Goal: Task Accomplishment & Management: Manage account settings

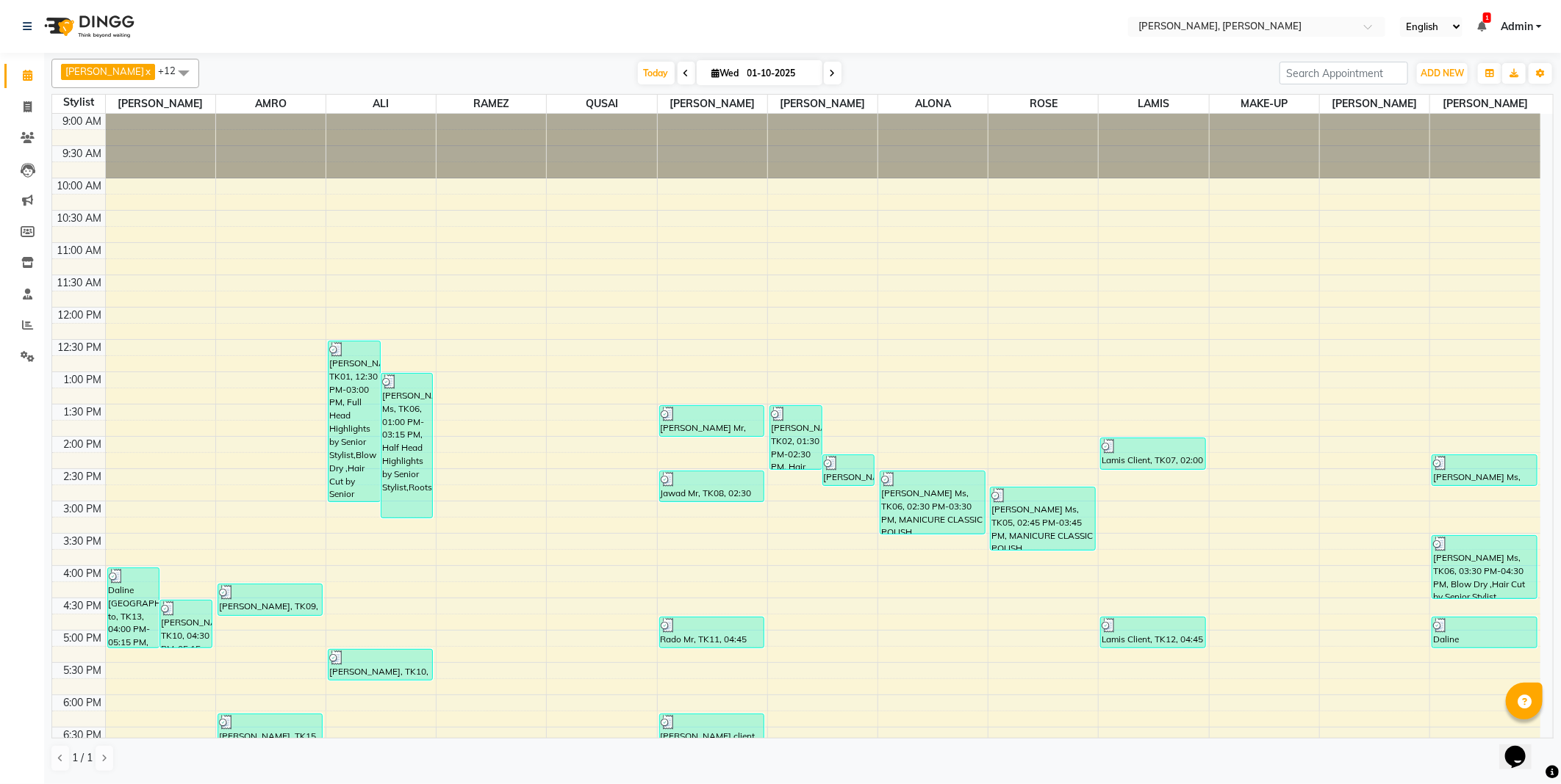
scroll to position [218, 0]
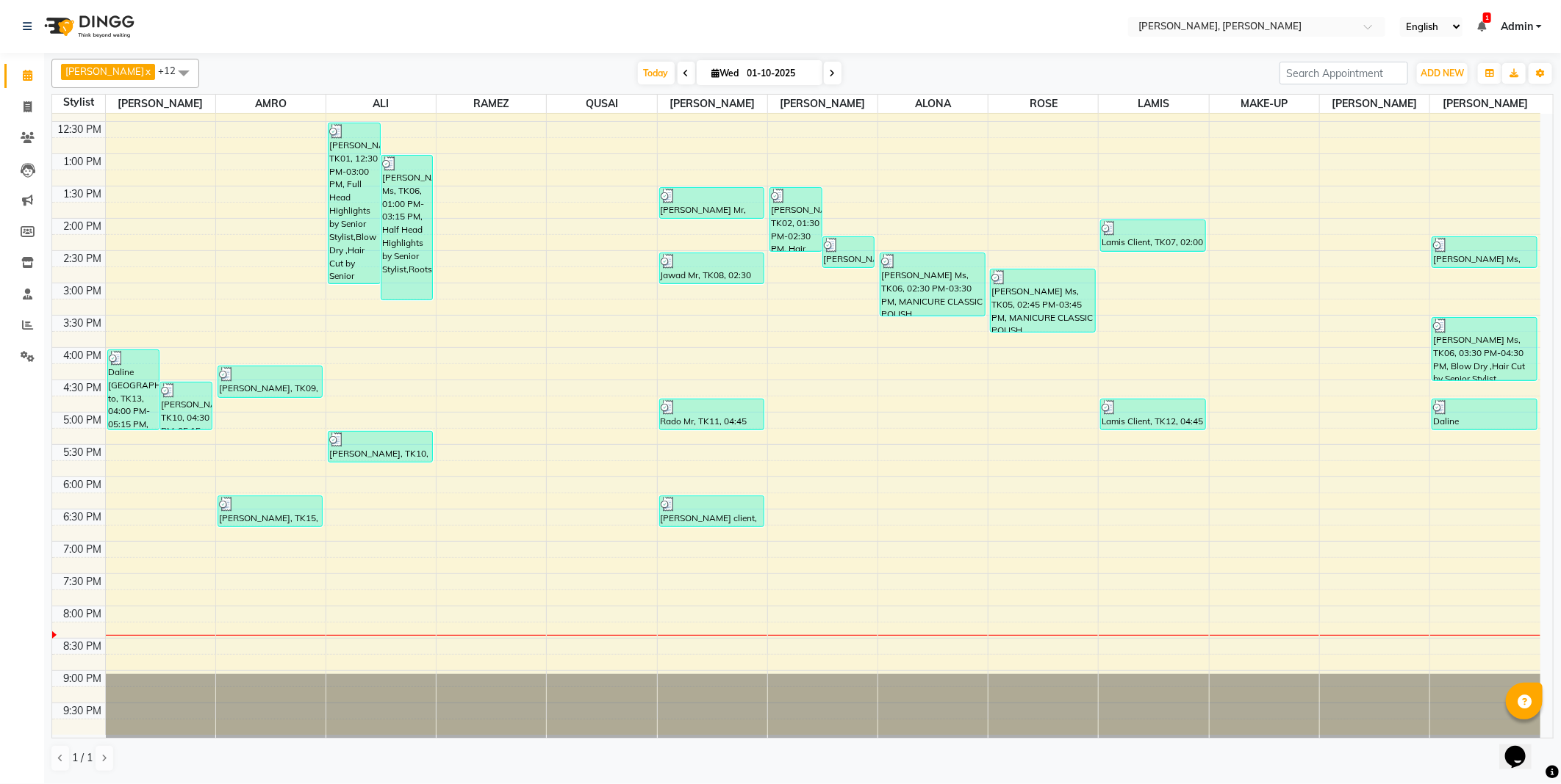
click at [145, 461] on td at bounding box center [822, 452] width 1435 height 16
click at [24, 138] on icon at bounding box center [28, 138] width 14 height 11
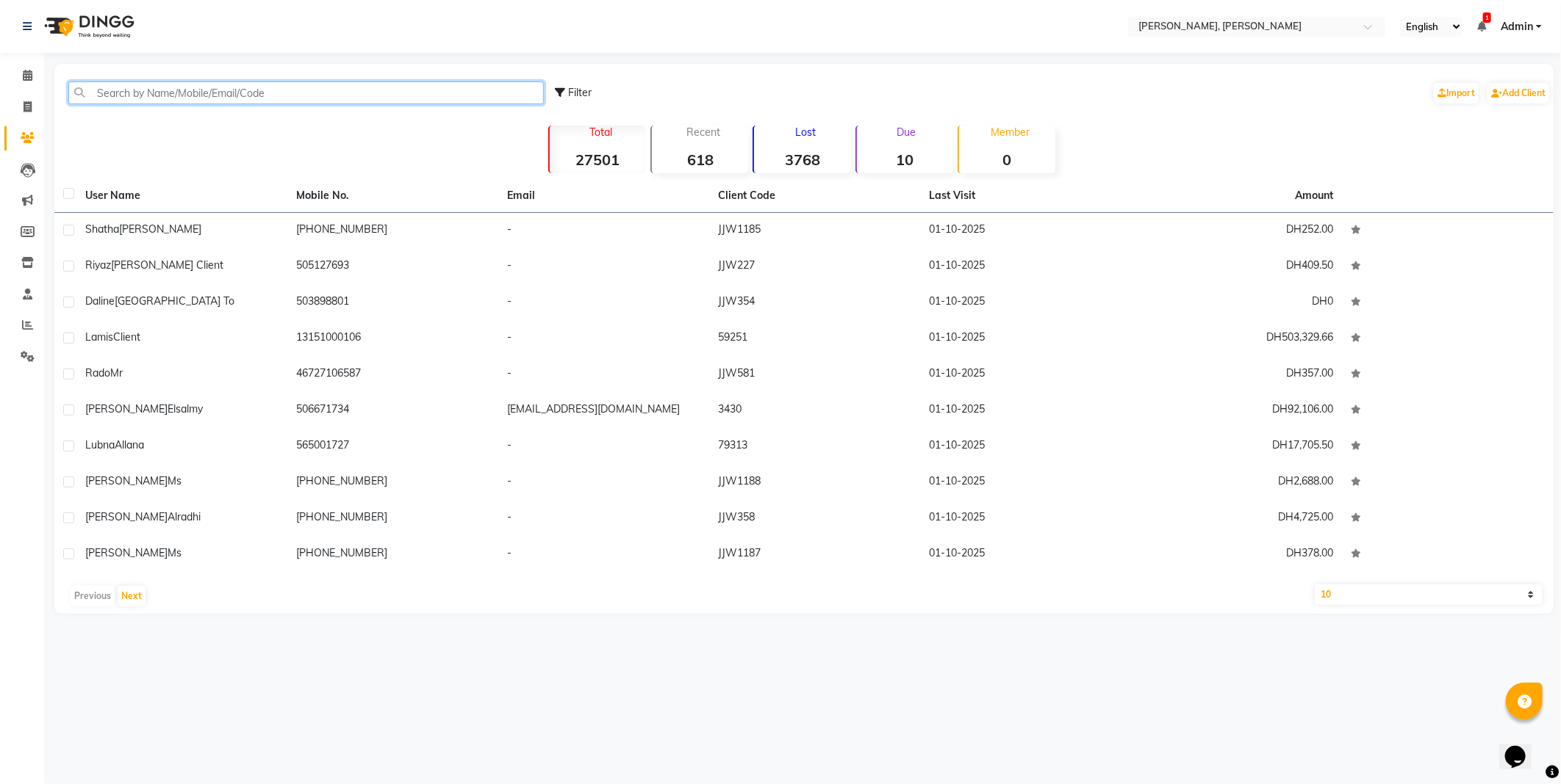
click at [258, 91] on input "text" at bounding box center [305, 92] width 475 height 23
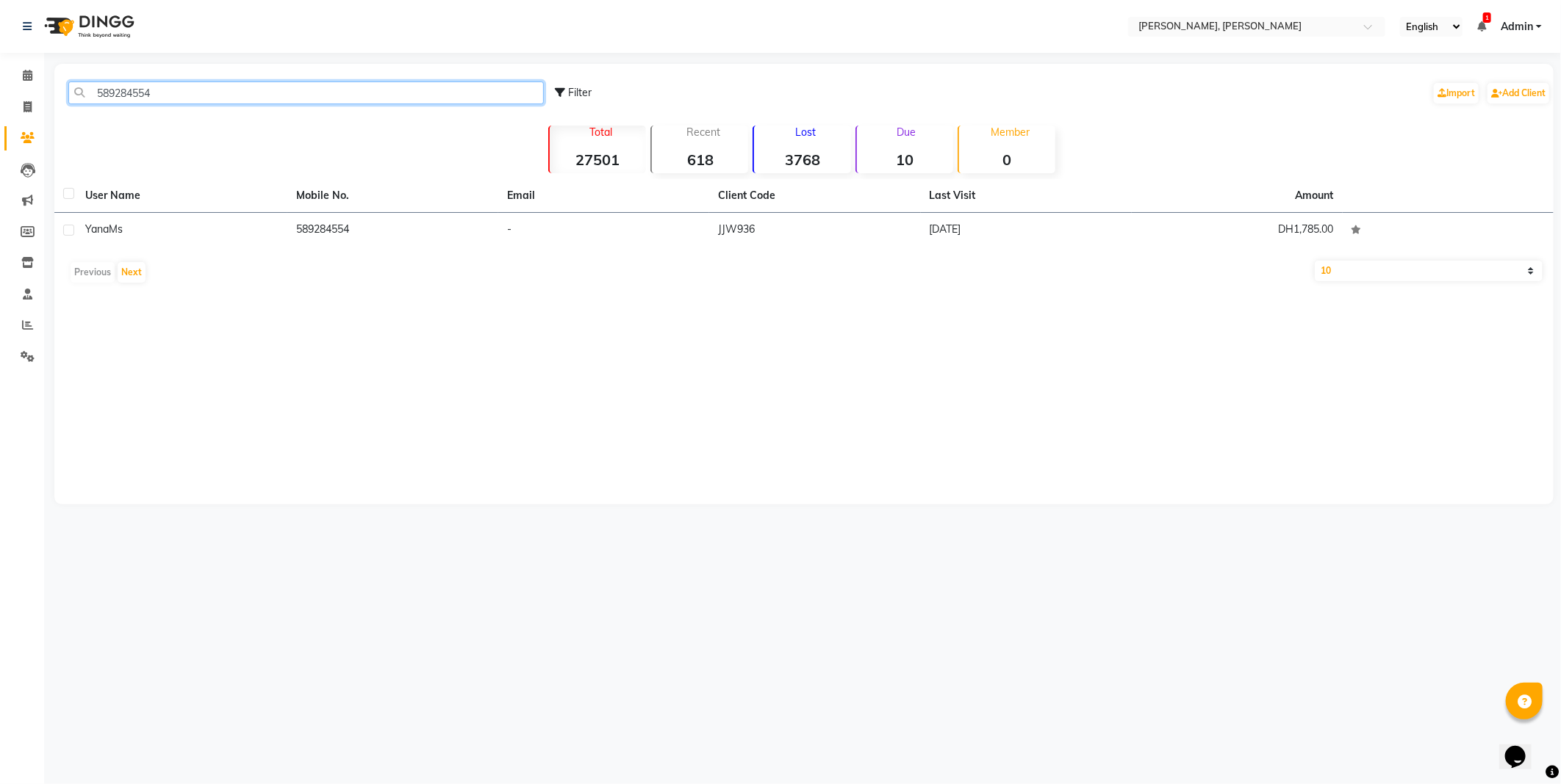
type input "589284554"
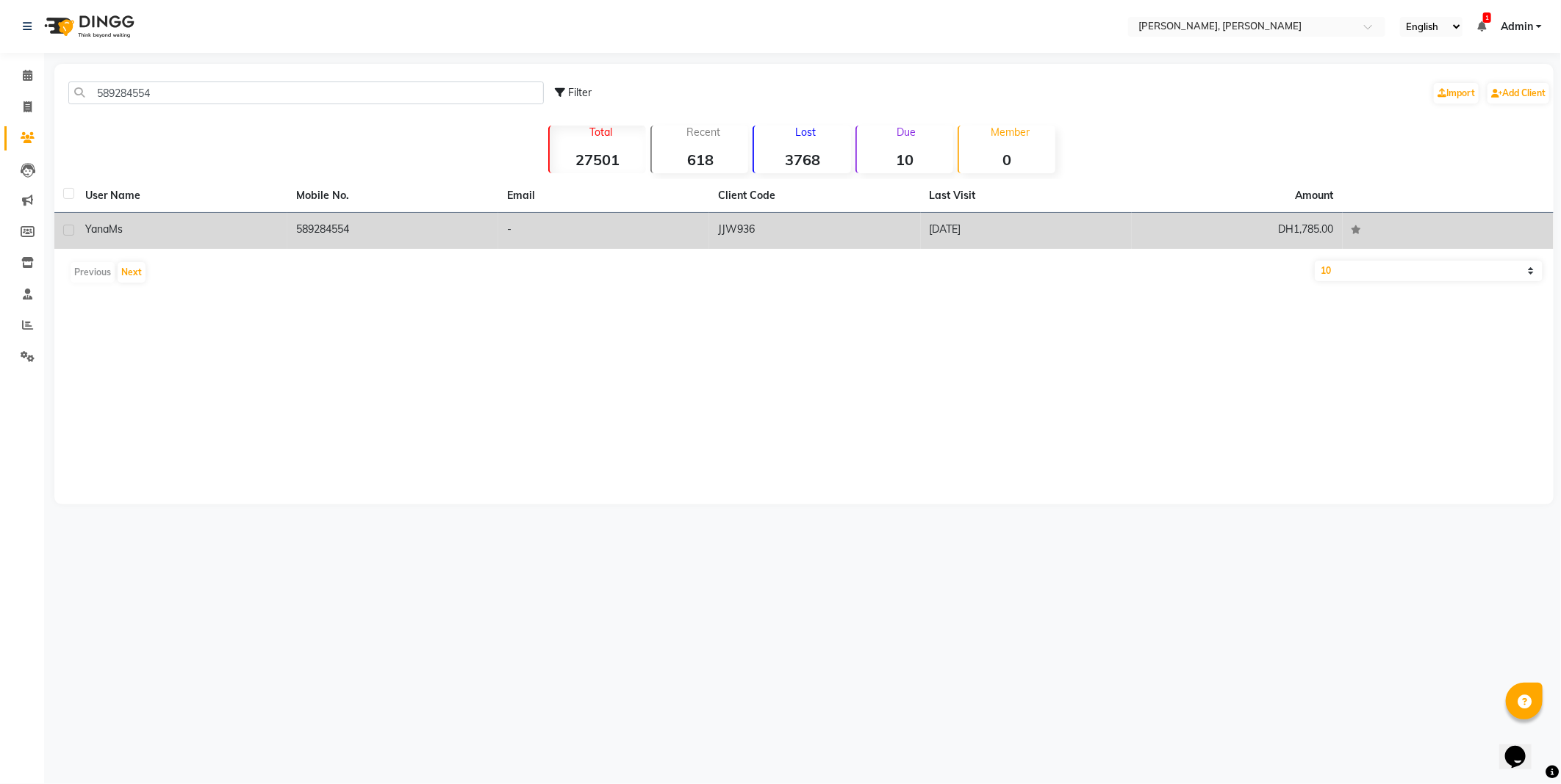
click at [259, 240] on td "Yana Ms" at bounding box center [182, 231] width 211 height 36
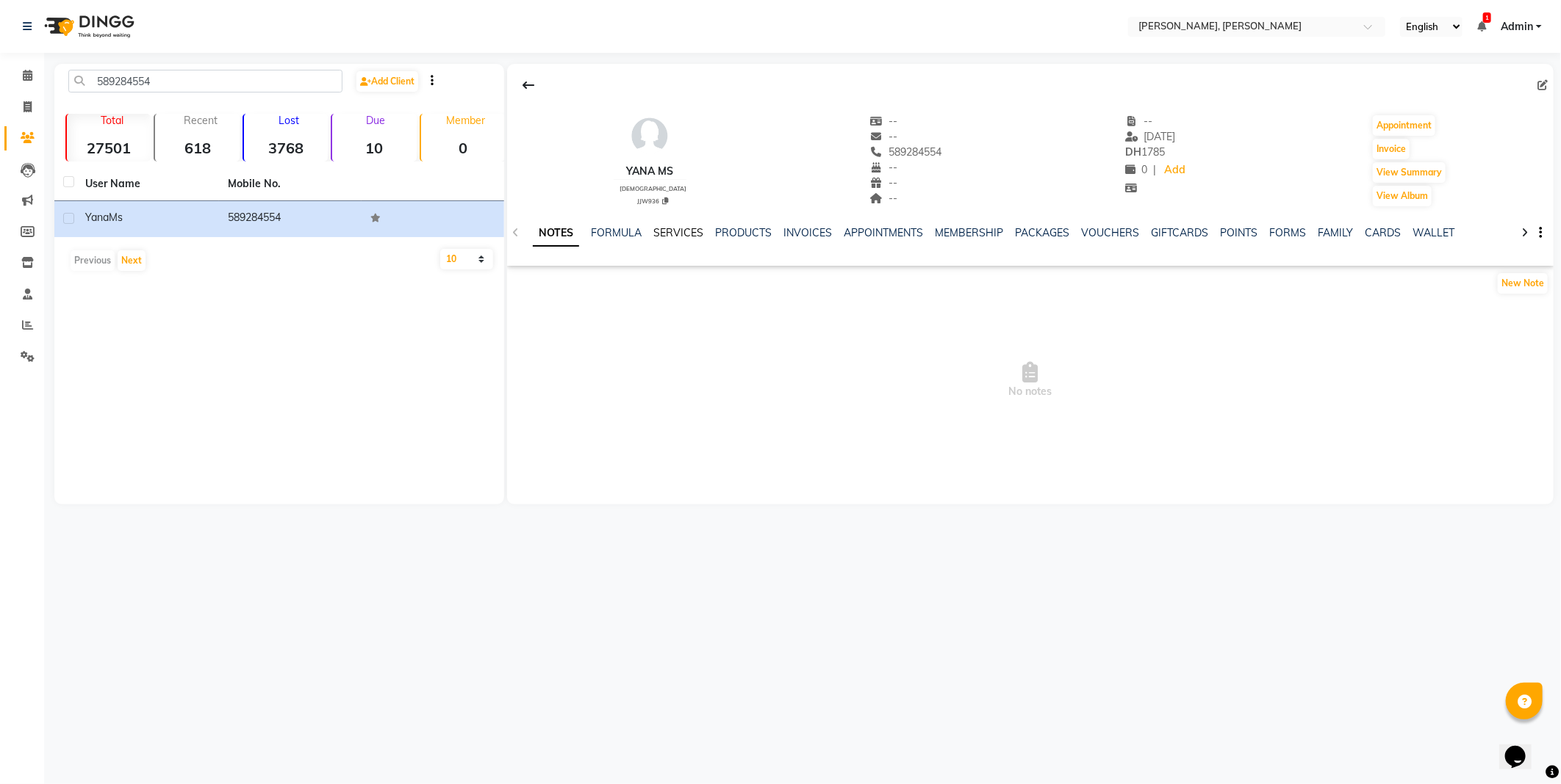
click at [686, 232] on link "SERVICES" at bounding box center [678, 232] width 50 height 13
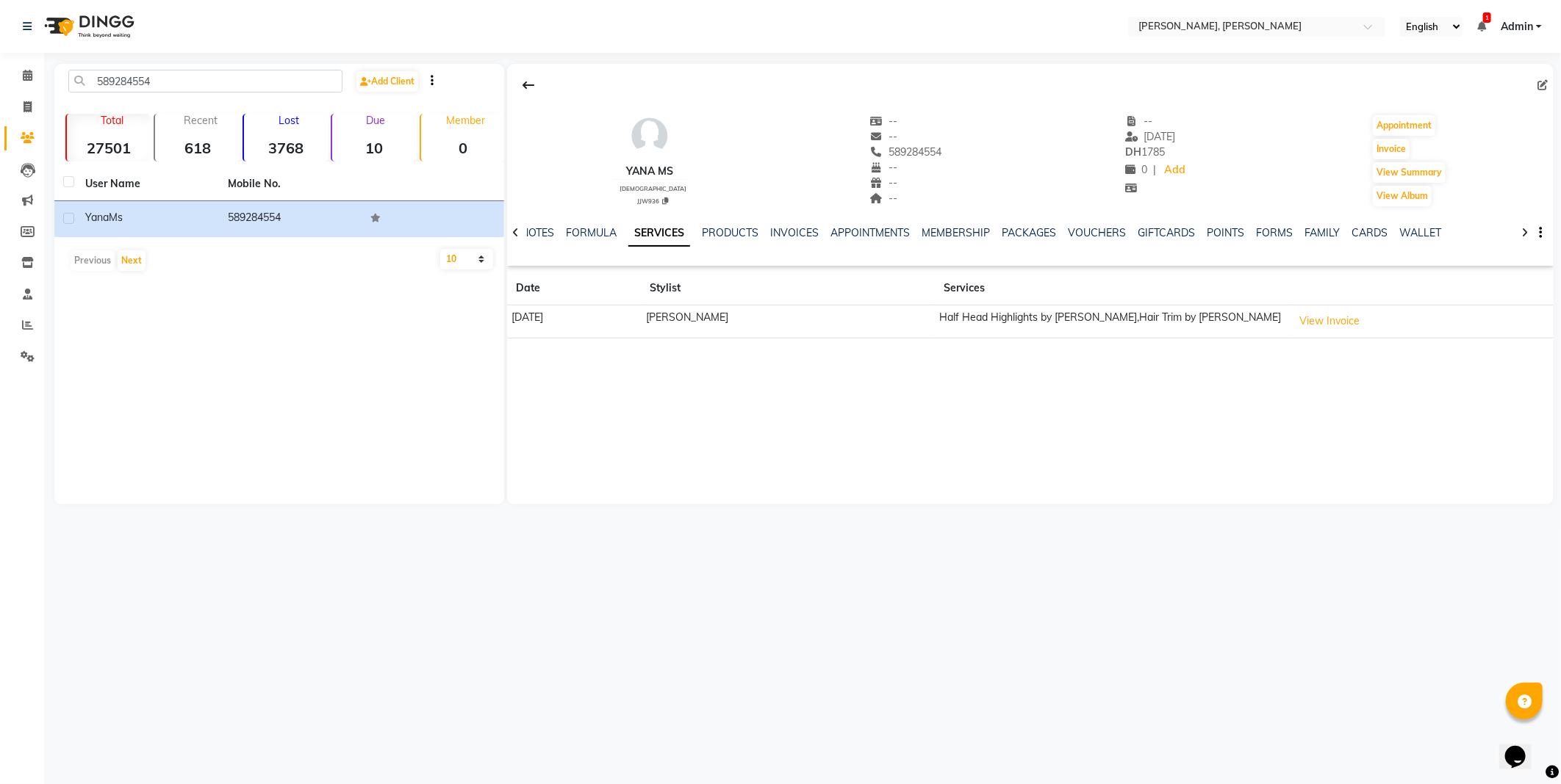
click at [836, 334] on td "[PERSON_NAME]" at bounding box center [788, 322] width 294 height 33
click at [1313, 319] on button "View Invoice" at bounding box center [1329, 321] width 74 height 23
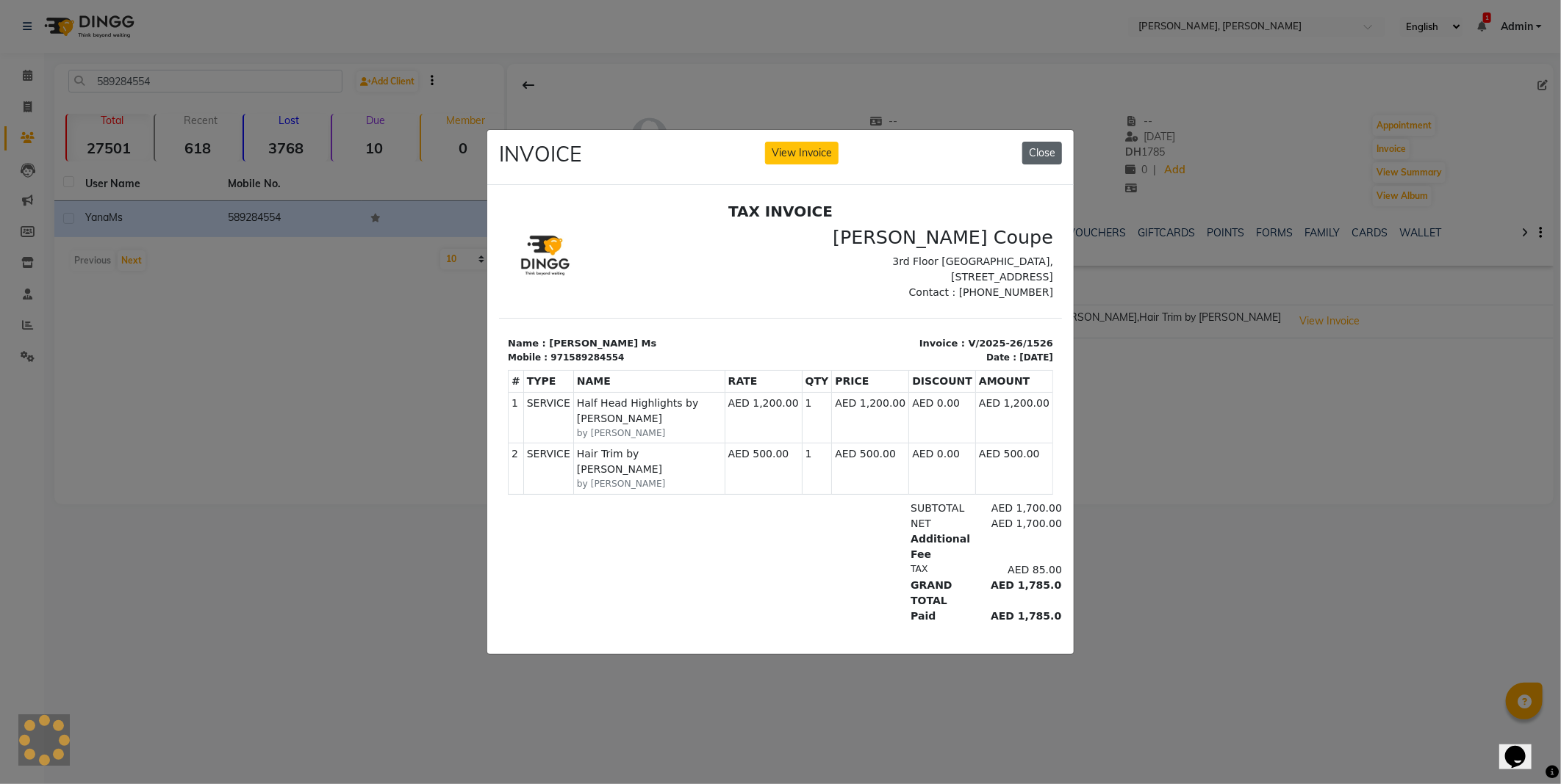
click at [1034, 151] on button "Close" at bounding box center [1042, 153] width 40 height 23
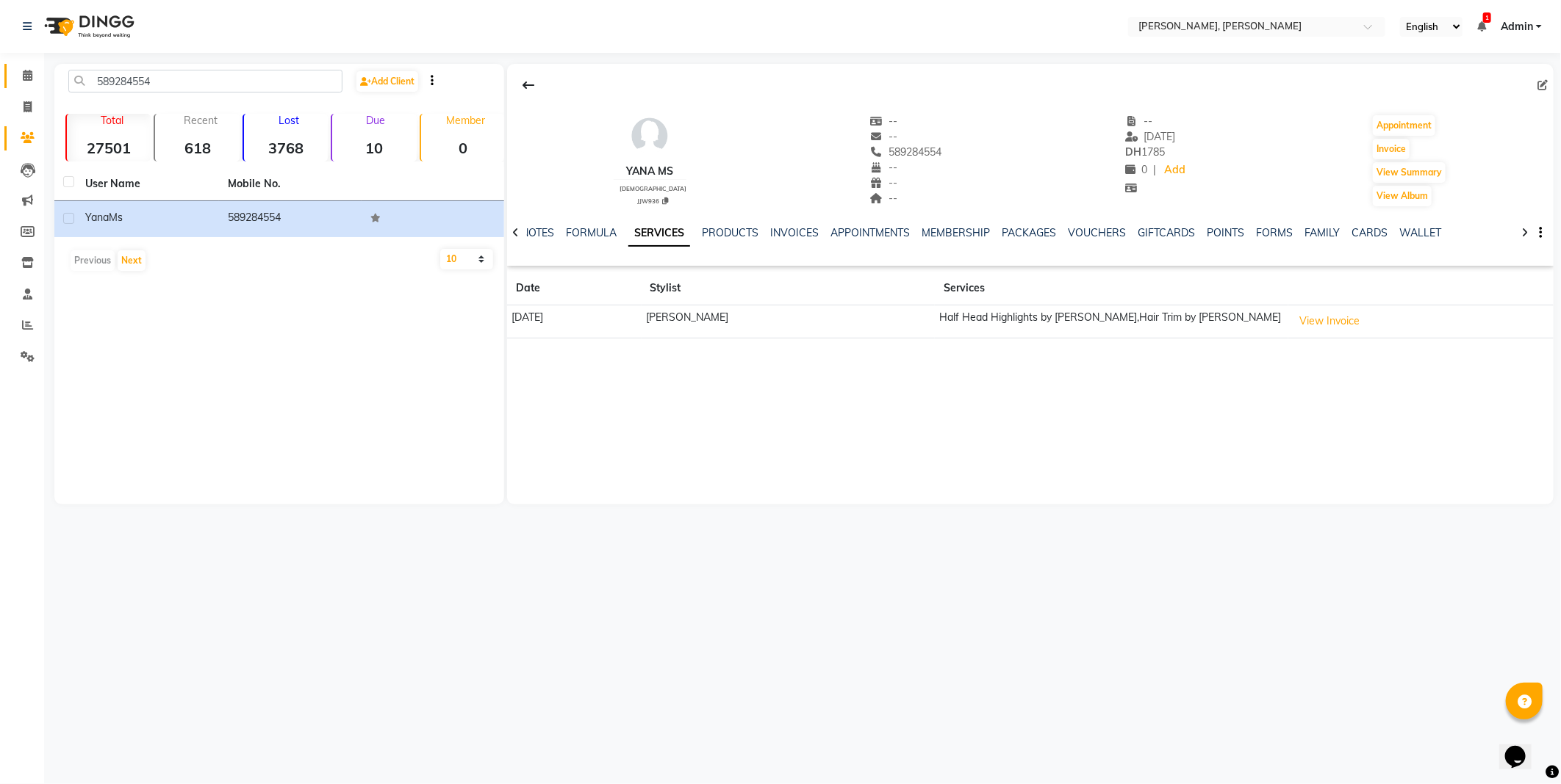
click at [26, 76] on icon at bounding box center [28, 75] width 9 height 11
